Goal: Find specific page/section: Find specific page/section

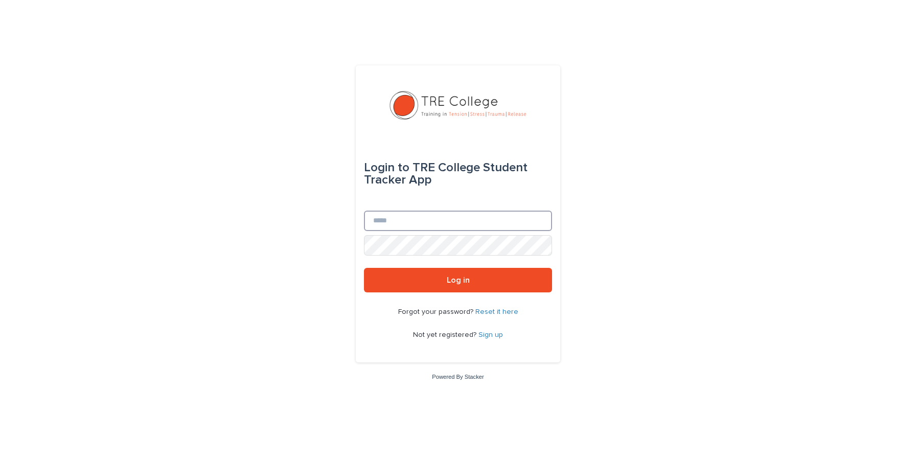
click at [387, 221] on input "Email" at bounding box center [458, 221] width 188 height 20
type input "**********"
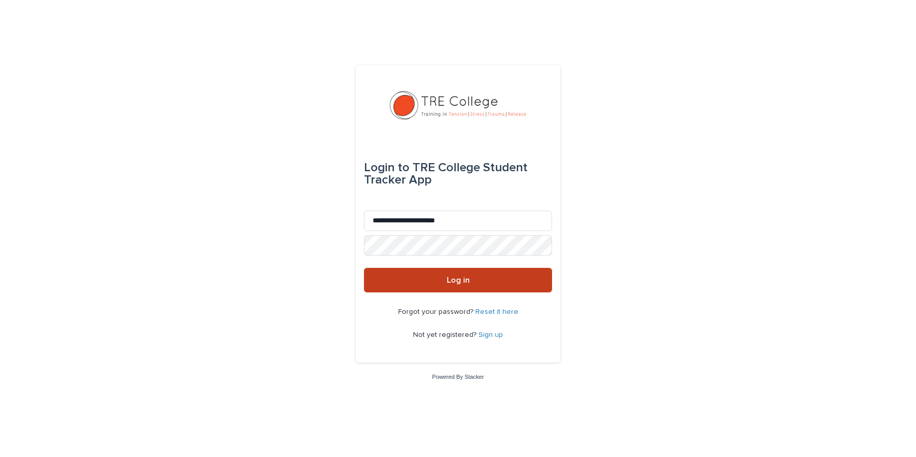
click at [429, 284] on button "Log in" at bounding box center [458, 280] width 188 height 25
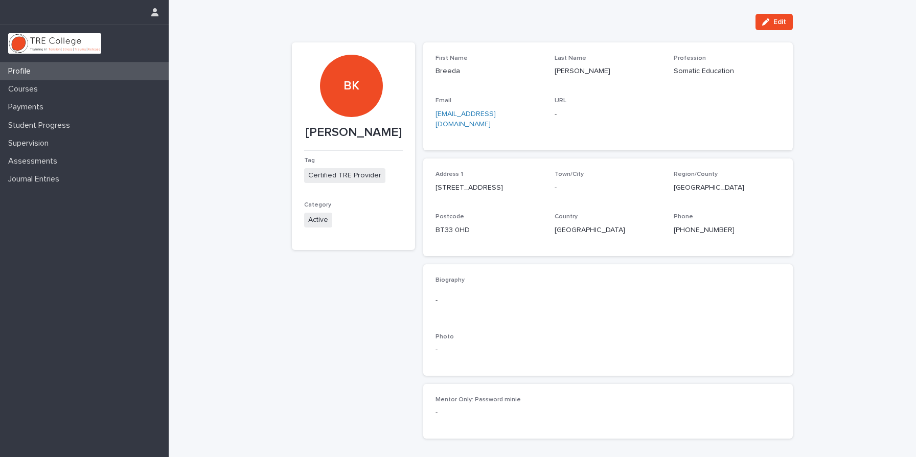
scroll to position [66, 0]
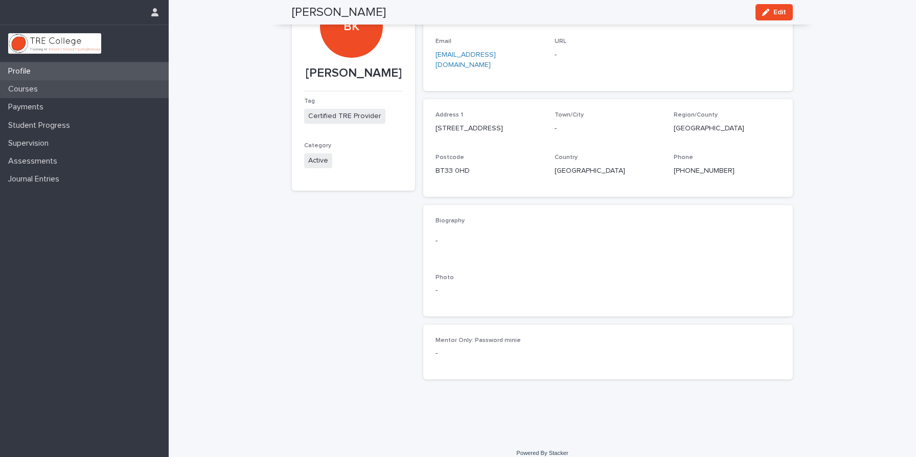
click at [38, 84] on p "Courses" at bounding box center [25, 89] width 42 height 10
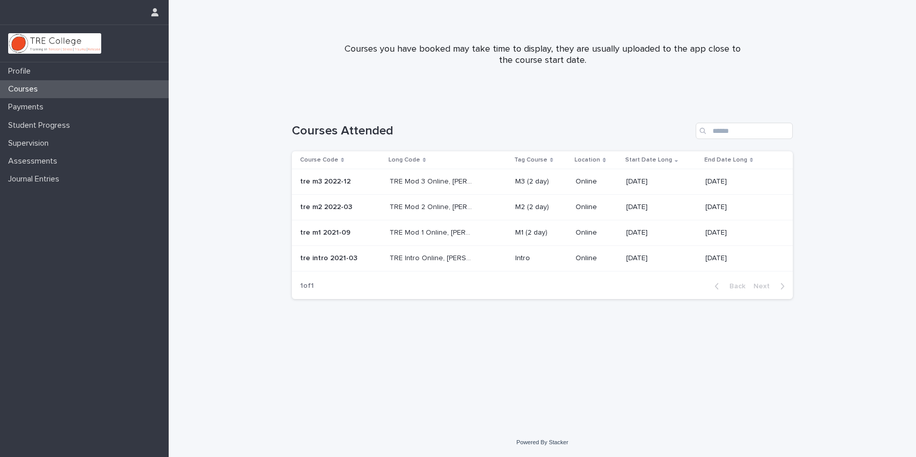
click at [341, 225] on div "tre m1 2021-09 tre m1 2021-09" at bounding box center [340, 232] width 81 height 17
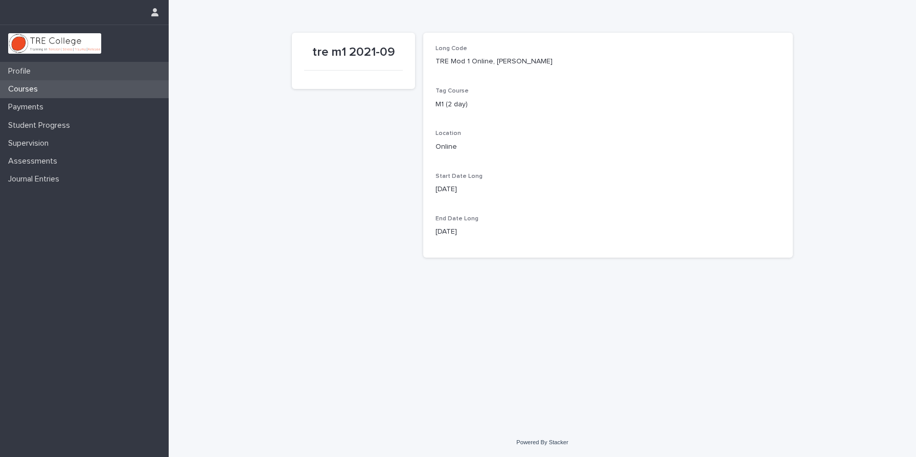
click at [32, 70] on p "Profile" at bounding box center [21, 71] width 35 height 10
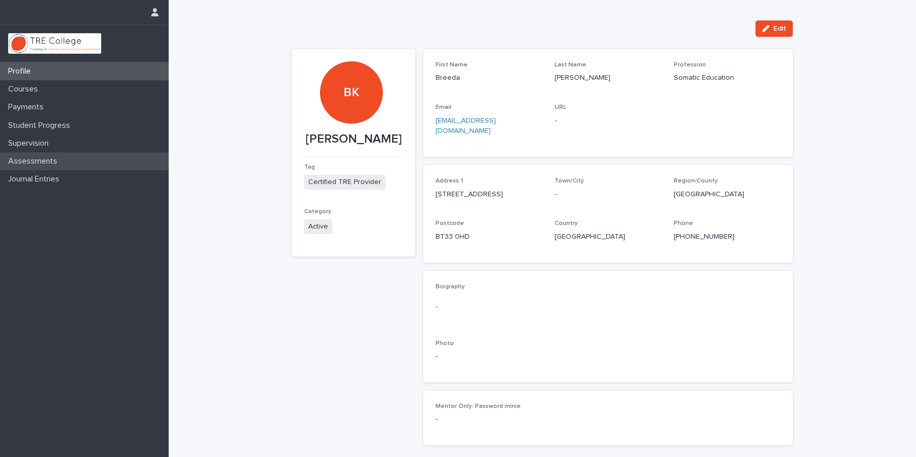
click at [14, 160] on p "Assessments" at bounding box center [34, 161] width 61 height 10
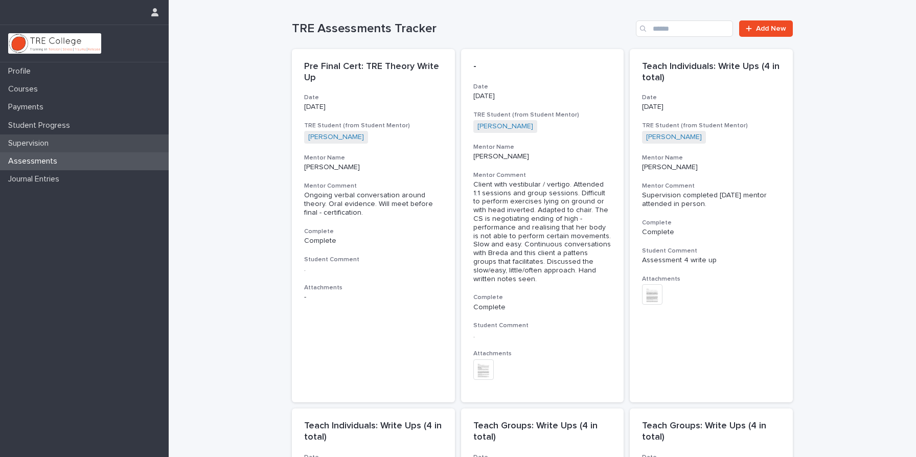
click at [18, 147] on p "Supervision" at bounding box center [30, 144] width 53 height 10
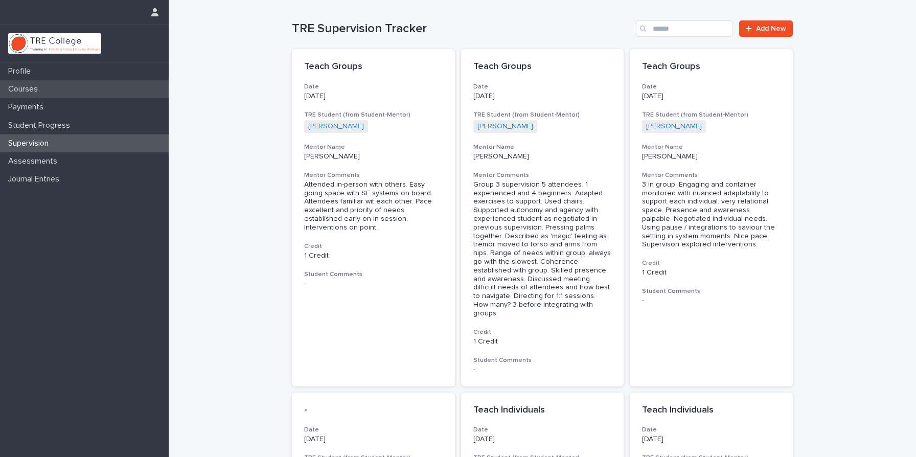
click at [38, 86] on p "Courses" at bounding box center [25, 89] width 42 height 10
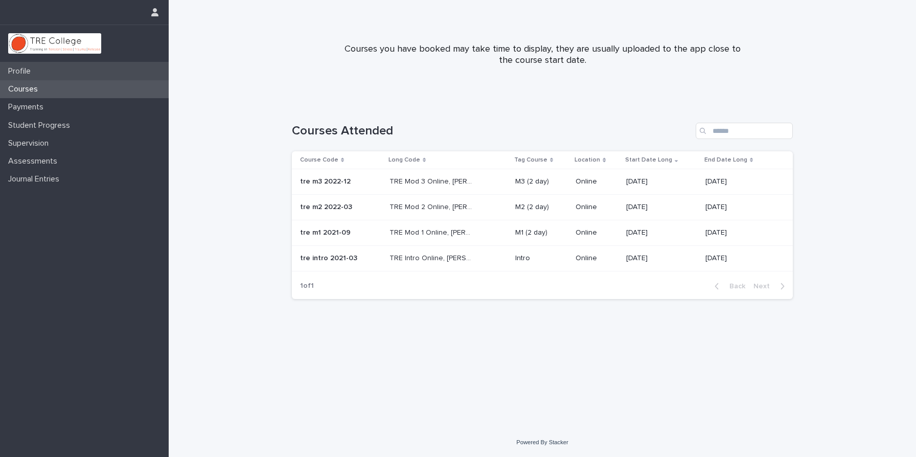
click at [35, 67] on p "Profile" at bounding box center [21, 71] width 35 height 10
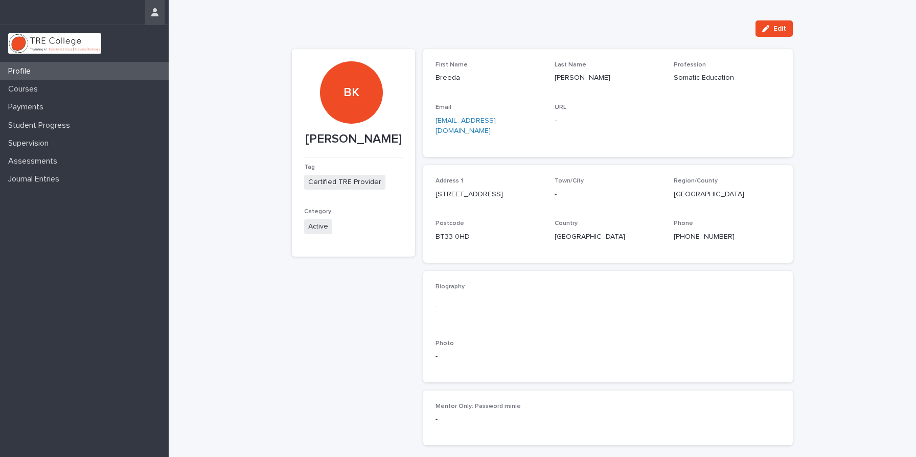
click at [151, 15] on icon "button" at bounding box center [154, 12] width 7 height 8
click at [26, 44] on div at bounding box center [458, 228] width 916 height 457
